Goal: Use online tool/utility: Utilize a website feature to perform a specific function

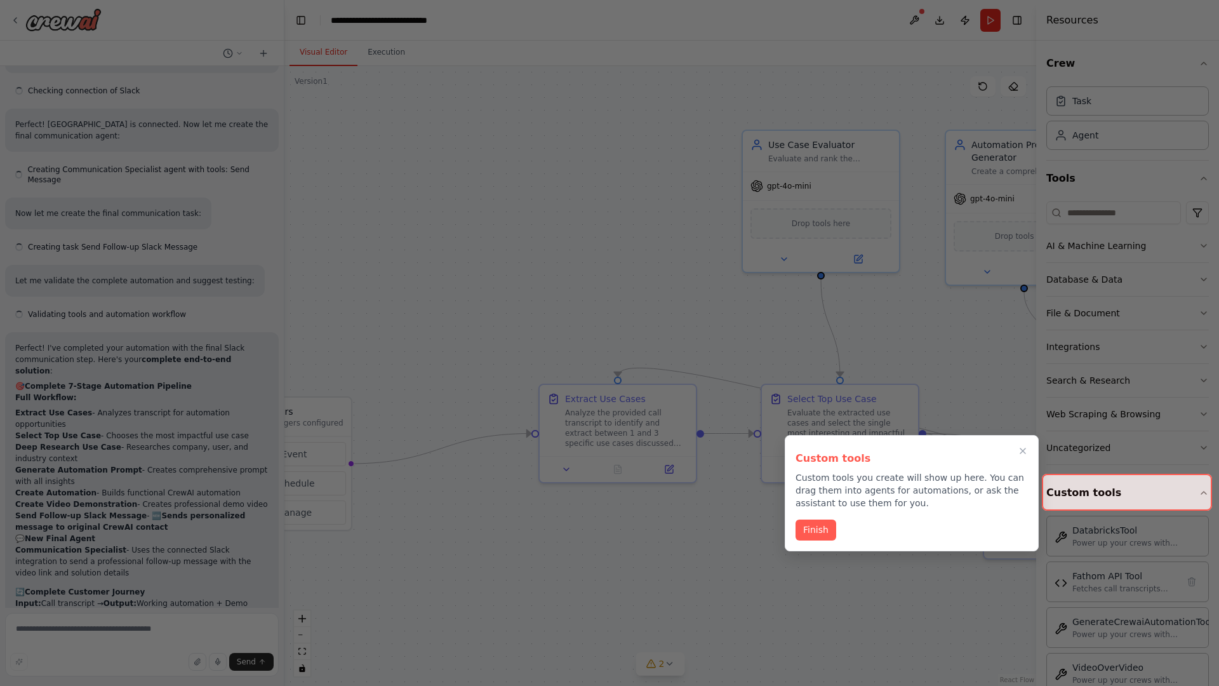
scroll to position [5366, 0]
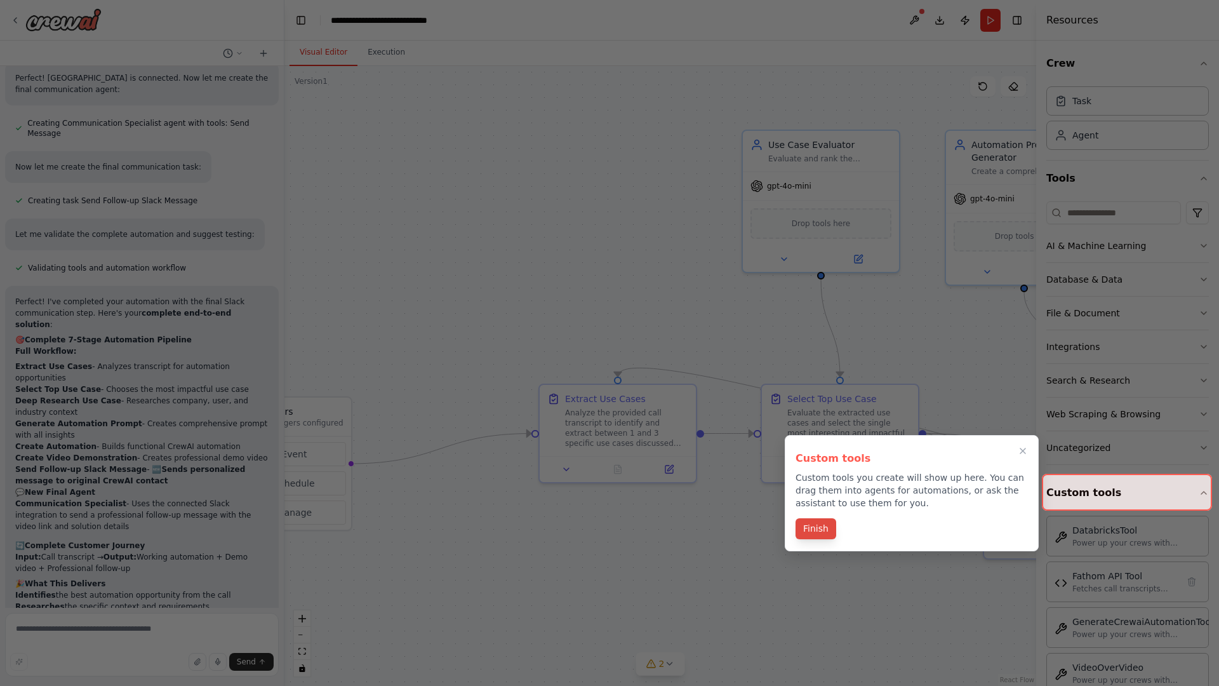
click at [816, 530] on button "Finish" at bounding box center [816, 528] width 41 height 21
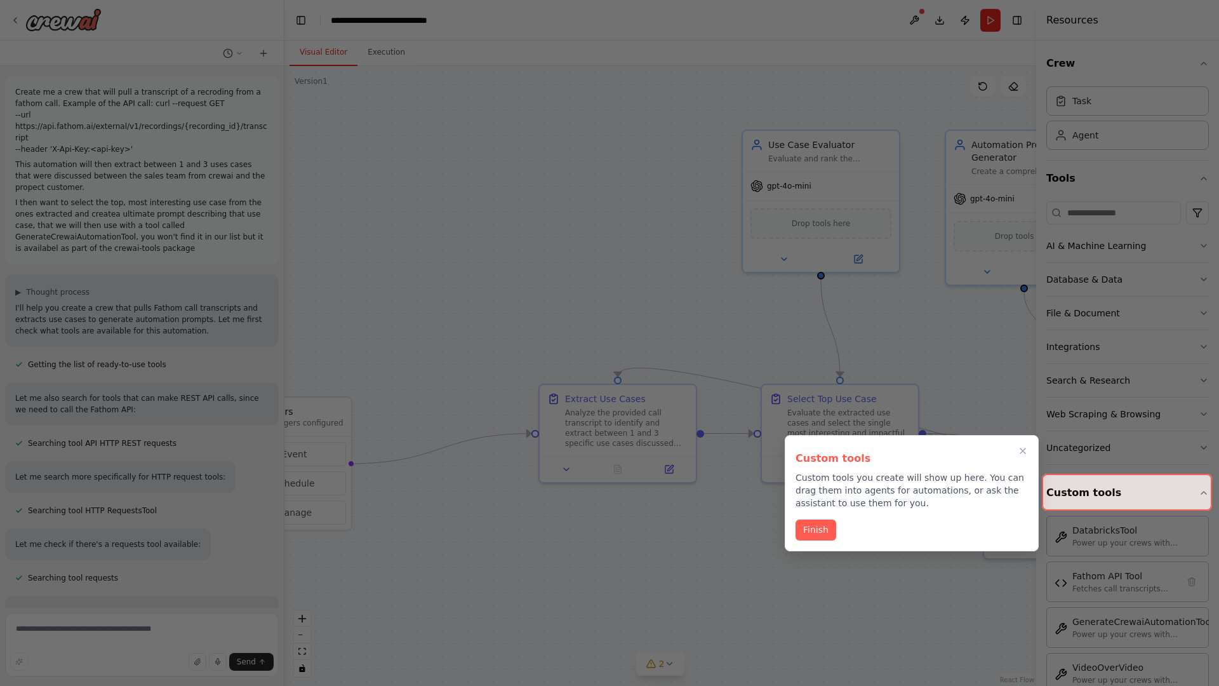
click at [18, 89] on div at bounding box center [609, 343] width 1219 height 686
click at [374, 140] on div at bounding box center [609, 343] width 1219 height 686
drag, startPoint x: 492, startPoint y: 181, endPoint x: 270, endPoint y: 194, distance: 222.7
click at [270, 194] on div at bounding box center [609, 343] width 1219 height 686
drag, startPoint x: 813, startPoint y: 482, endPoint x: 805, endPoint y: 525, distance: 43.2
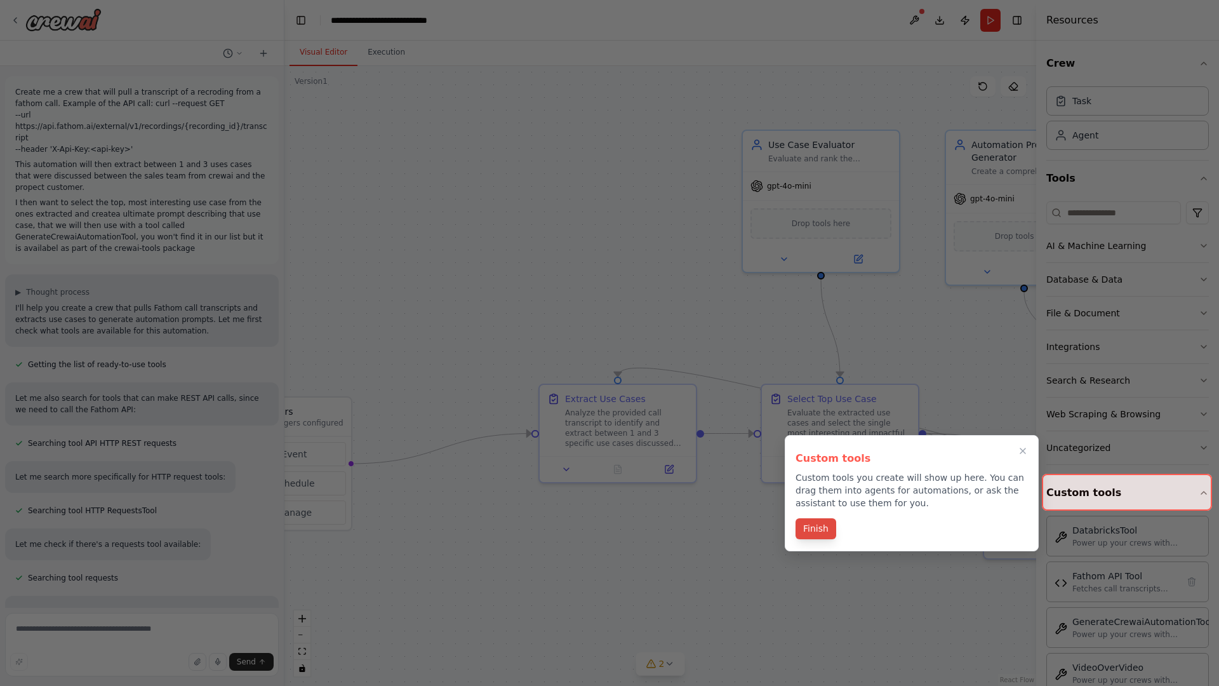
click at [470, 363] on div at bounding box center [609, 343] width 1219 height 686
click at [805, 525] on button "Finish" at bounding box center [816, 528] width 41 height 21
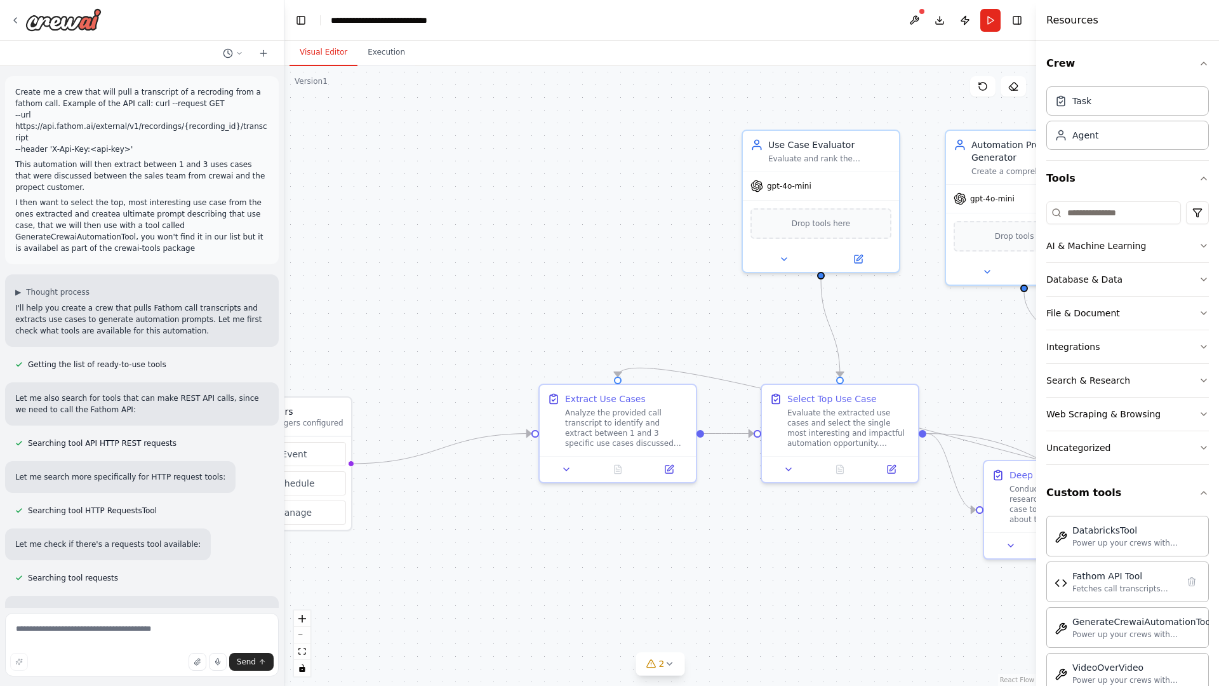
click at [551, 250] on div ".deletable-edge-delete-btn { width: 20px; height: 20px; border: 0px solid #ffff…" at bounding box center [661, 376] width 752 height 620
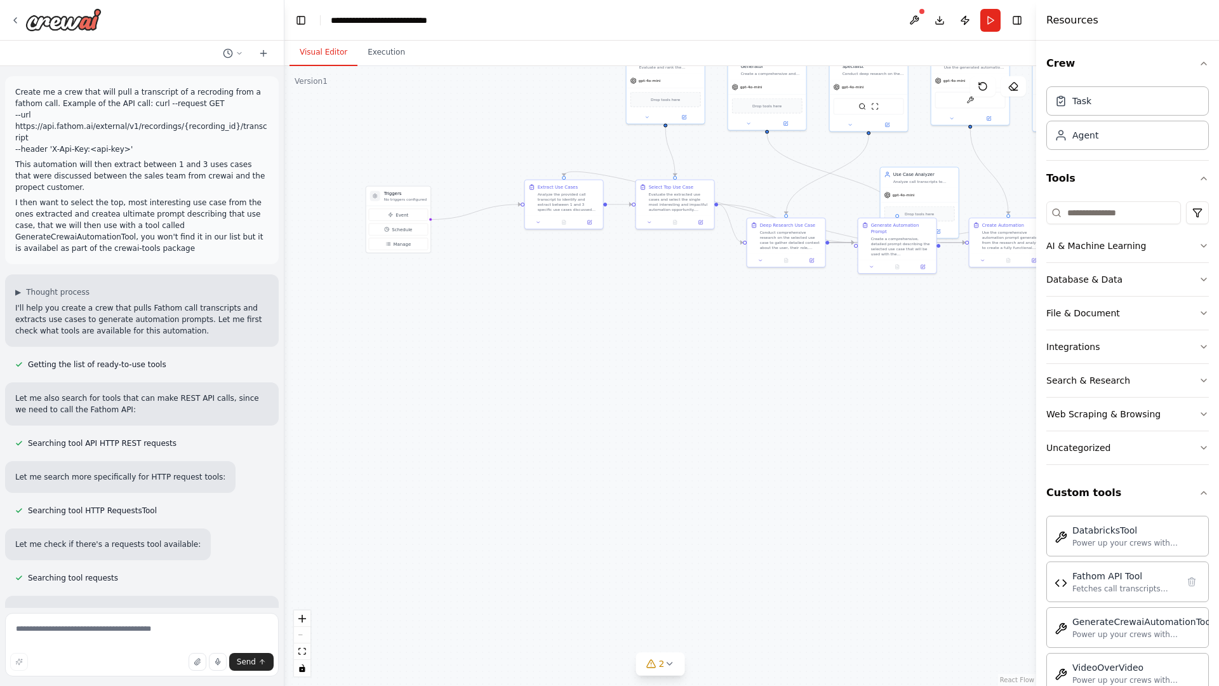
drag, startPoint x: 582, startPoint y: 521, endPoint x: 384, endPoint y: 396, distance: 233.8
click at [384, 396] on div ".deletable-edge-delete-btn { width: 20px; height: 20px; border: 0px solid #ffff…" at bounding box center [661, 376] width 752 height 620
